Goal: Transaction & Acquisition: Purchase product/service

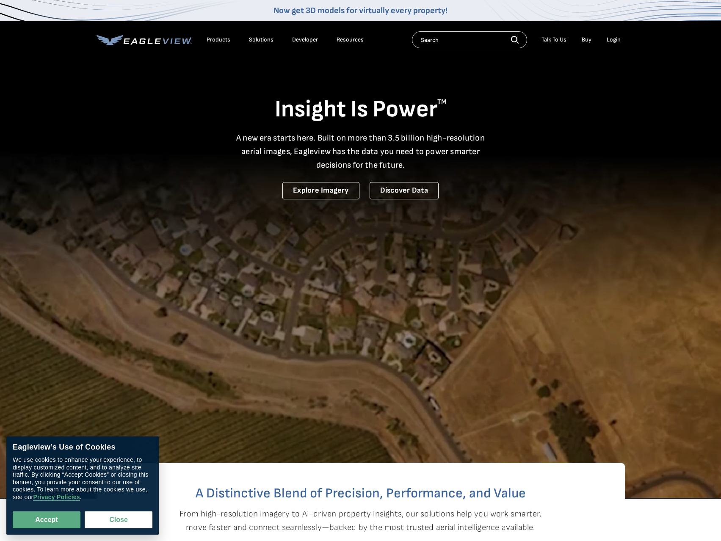
click at [621, 39] on li "Login" at bounding box center [613, 39] width 22 height 13
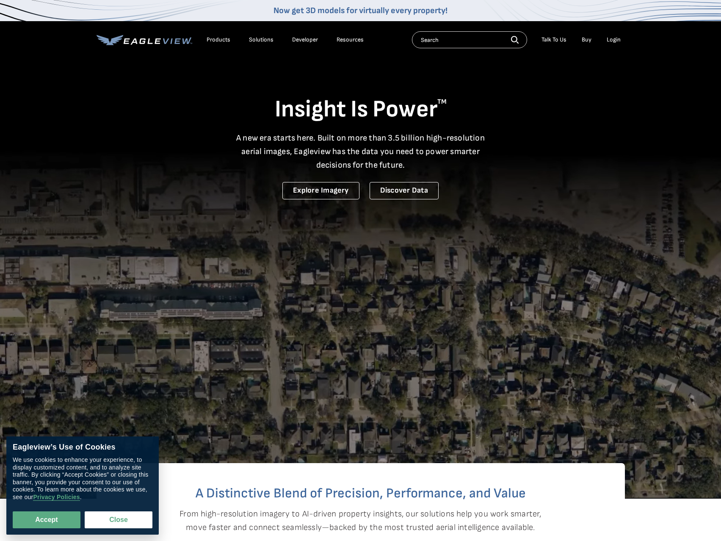
click at [616, 41] on div "Login" at bounding box center [613, 40] width 14 height 8
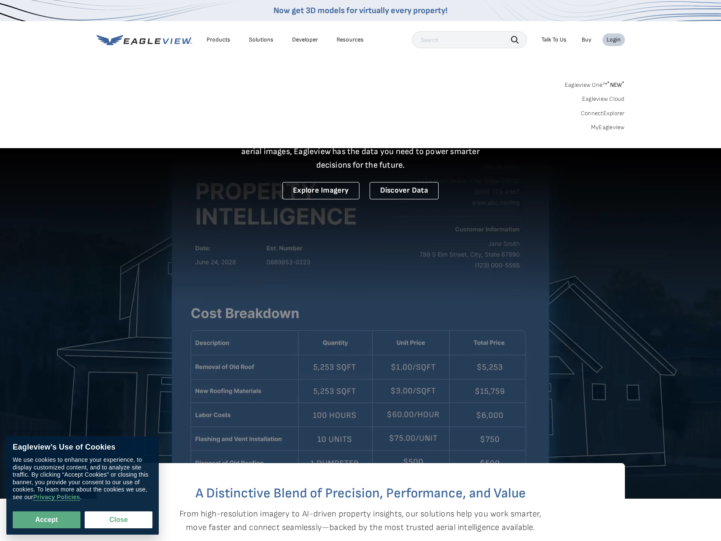
click at [613, 38] on div "Login" at bounding box center [613, 40] width 14 height 8
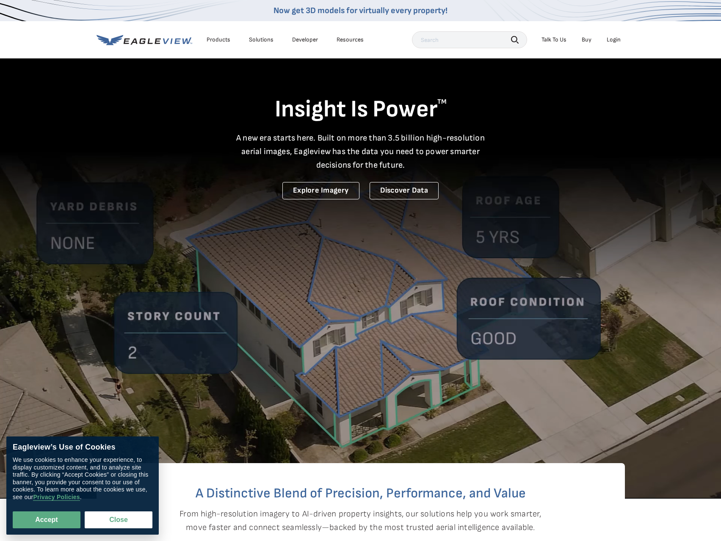
click at [613, 38] on div "Login" at bounding box center [613, 40] width 14 height 8
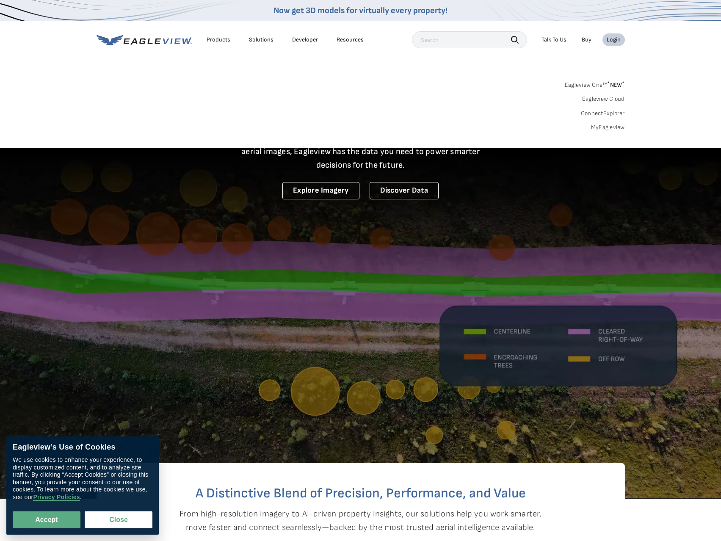
click at [439, 89] on div "Eagleview One™ * NEW * Eagleview Cloud ConnectExplorer MyEagleview" at bounding box center [360, 105] width 528 height 52
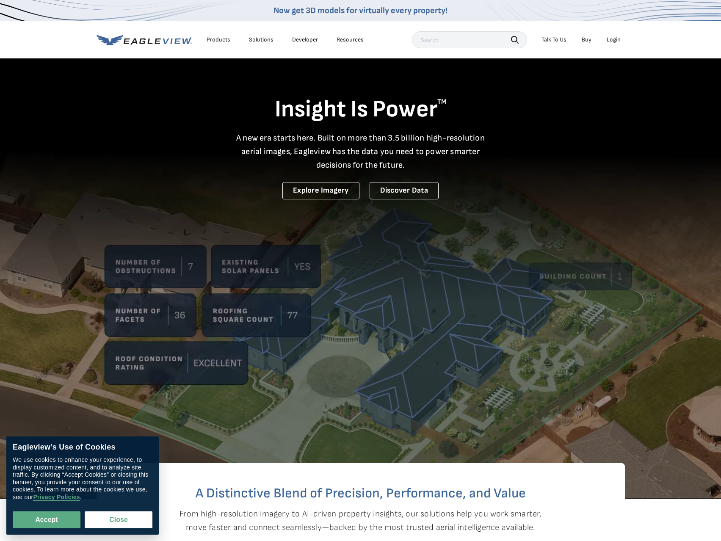
click at [613, 37] on div "Login" at bounding box center [613, 40] width 14 height 8
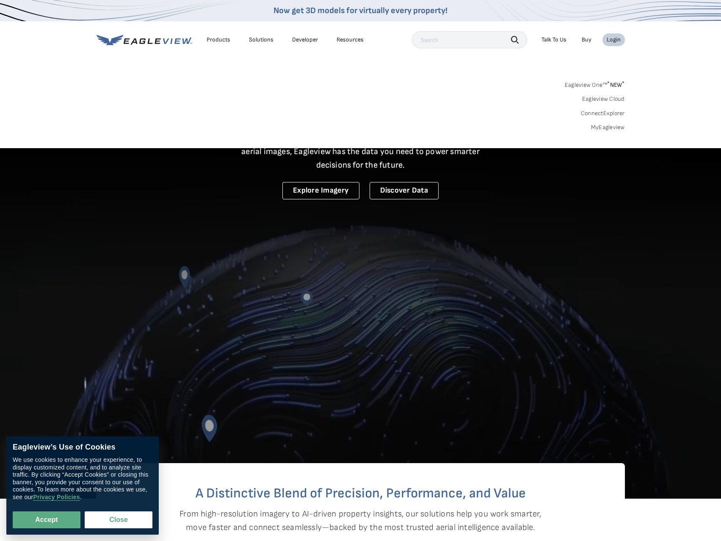
click at [597, 126] on link "MyEagleview" at bounding box center [608, 128] width 34 height 8
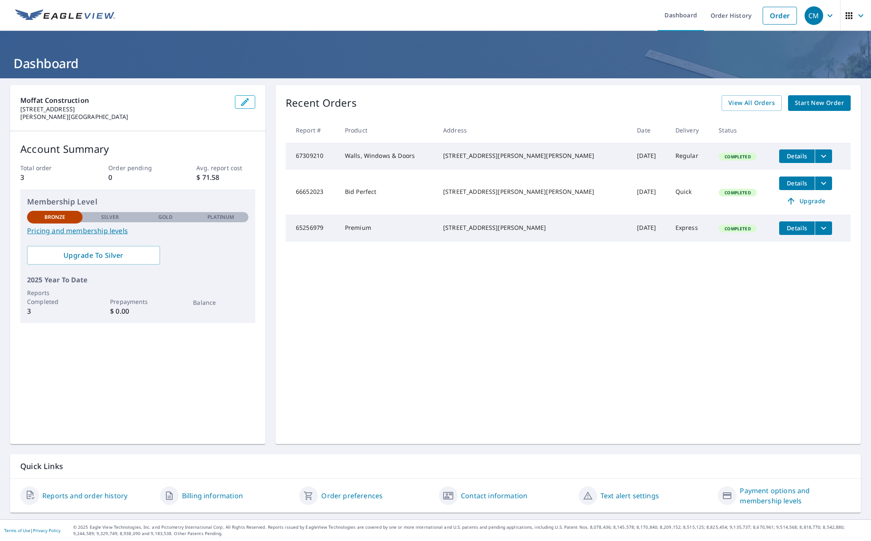
click at [83, 232] on link "Pricing and membership levels" at bounding box center [137, 231] width 221 height 10
click at [802, 104] on span "Start New Order" at bounding box center [819, 103] width 49 height 11
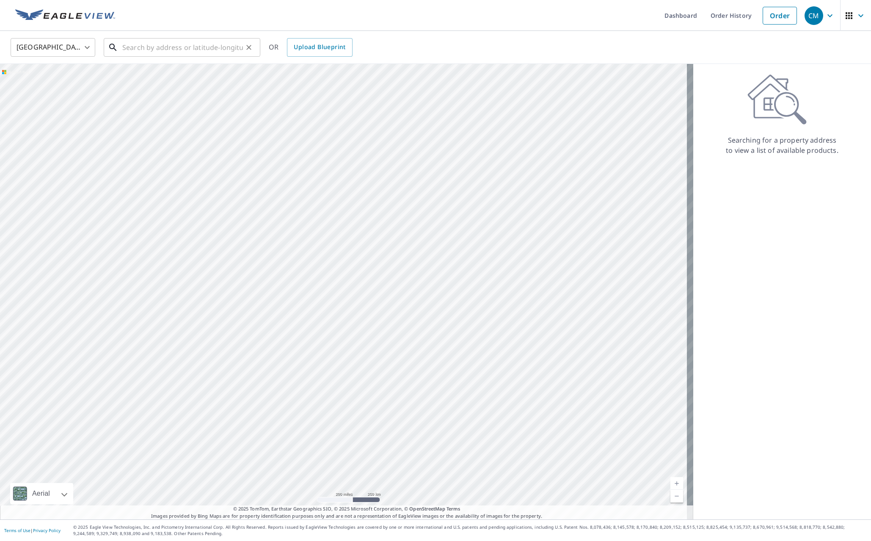
click at [205, 50] on input "text" at bounding box center [182, 48] width 121 height 24
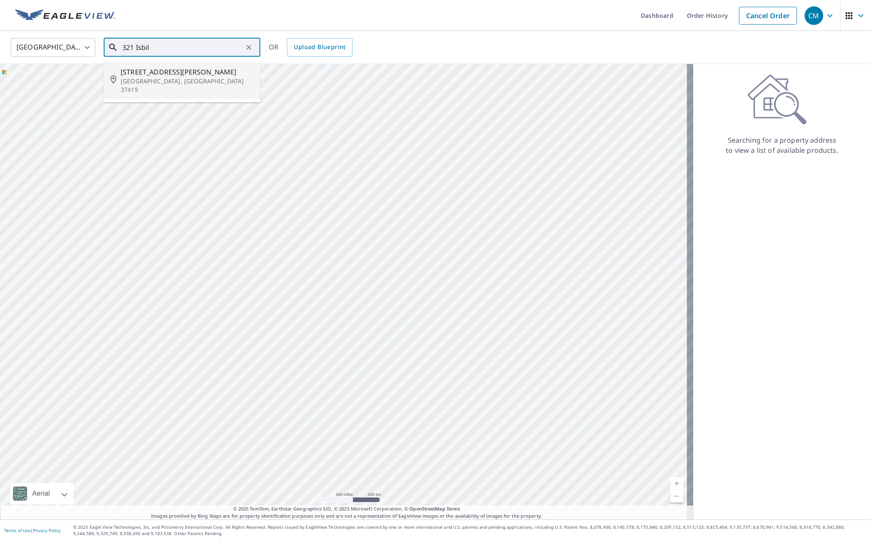
click at [142, 76] on span "321 Isbill Rd" at bounding box center [187, 72] width 133 height 10
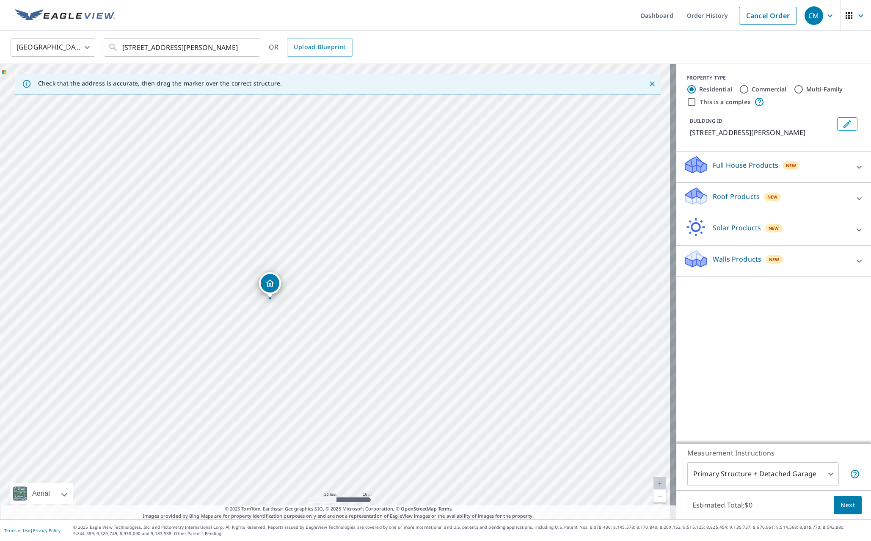
drag, startPoint x: 304, startPoint y: 246, endPoint x: 312, endPoint y: 252, distance: 10.3
click at [311, 256] on div "321 Isbill Rd Chattanooga, TN 37419" at bounding box center [338, 291] width 676 height 455
drag, startPoint x: 311, startPoint y: 223, endPoint x: 330, endPoint y: 294, distance: 72.8
click at [330, 294] on div "321 Isbill Rd Chattanooga, TN 37419" at bounding box center [338, 291] width 676 height 455
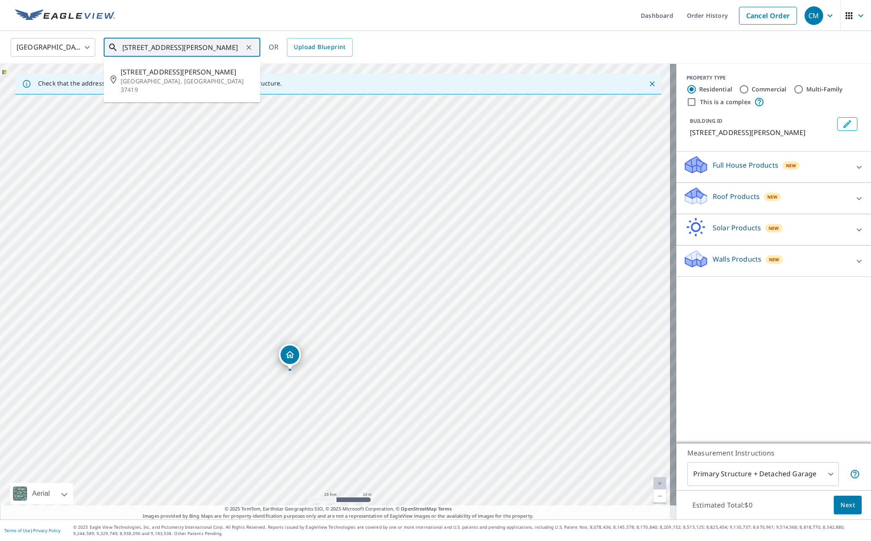
click at [135, 47] on input "321 Isbill Rd Chattanooga, TN 37419" at bounding box center [182, 48] width 121 height 24
click at [165, 80] on p "Chattanooga, TN 37419" at bounding box center [187, 85] width 133 height 17
type input "327 Isbill Rd Chattanooga, TN 37419"
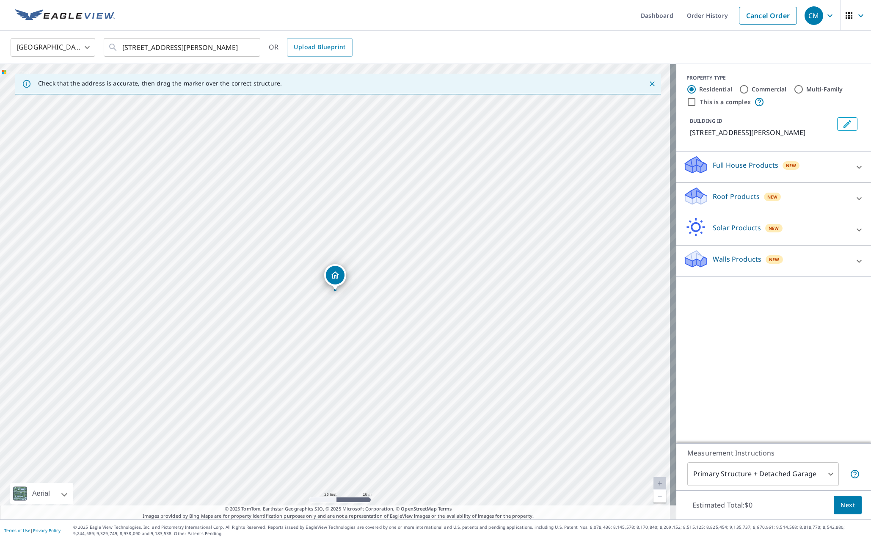
click at [731, 167] on p "Full House Products" at bounding box center [745, 165] width 66 height 10
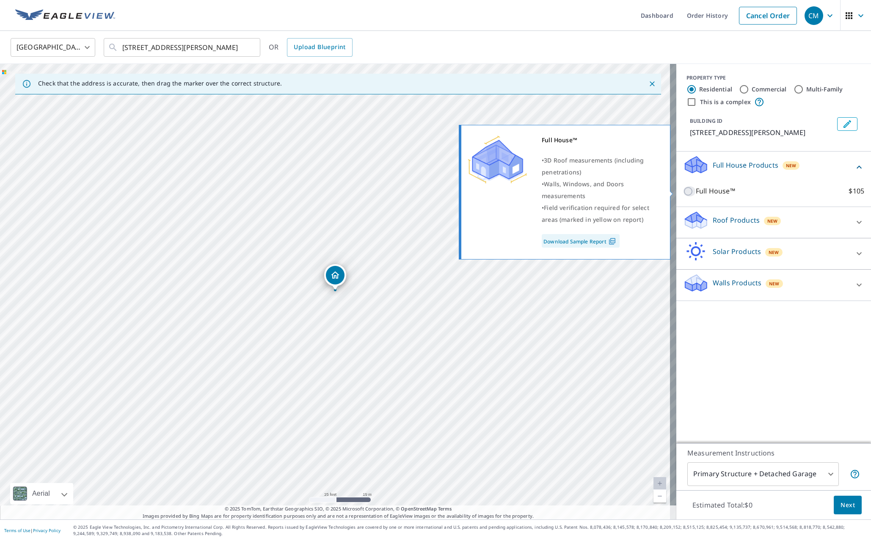
click at [684, 190] on input "Full House™ $105" at bounding box center [689, 191] width 13 height 10
checkbox input "true"
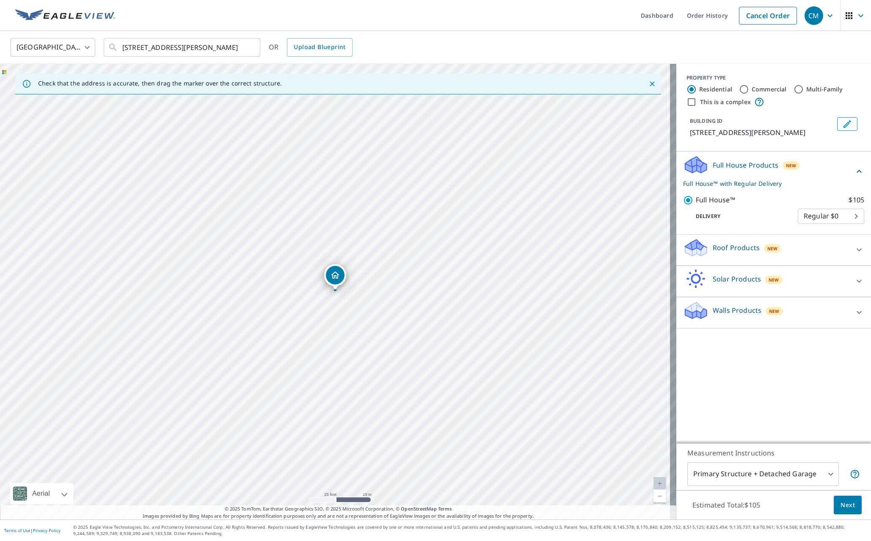
click at [828, 217] on body "CM CM Dashboard Order History Cancel Order CM United States US ​ 327 Isbill Rd …" at bounding box center [435, 270] width 871 height 541
click at [747, 201] on div at bounding box center [435, 270] width 871 height 541
click at [818, 484] on body "CM CM Dashboard Order History Cancel Order CM United States US ​ 327 Isbill Rd …" at bounding box center [435, 270] width 871 height 541
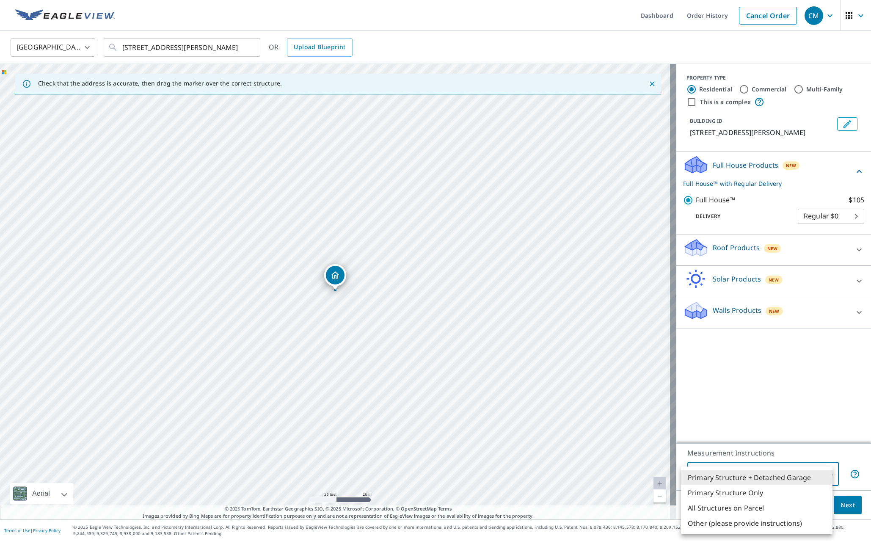
click at [750, 495] on li "Primary Structure Only" at bounding box center [756, 492] width 151 height 15
type input "2"
click at [840, 503] on span "Next" at bounding box center [847, 505] width 14 height 11
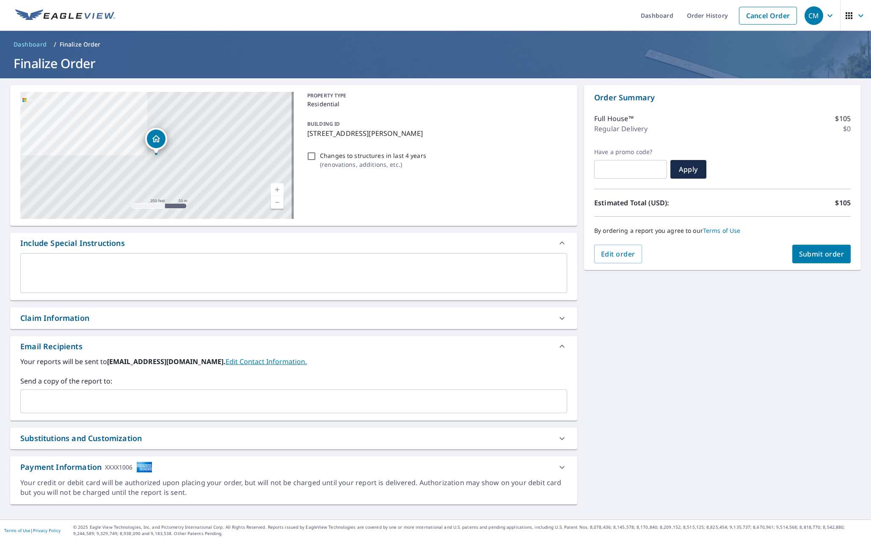
click at [813, 255] on span "Submit order" at bounding box center [821, 253] width 45 height 9
